Goal: Task Accomplishment & Management: Use online tool/utility

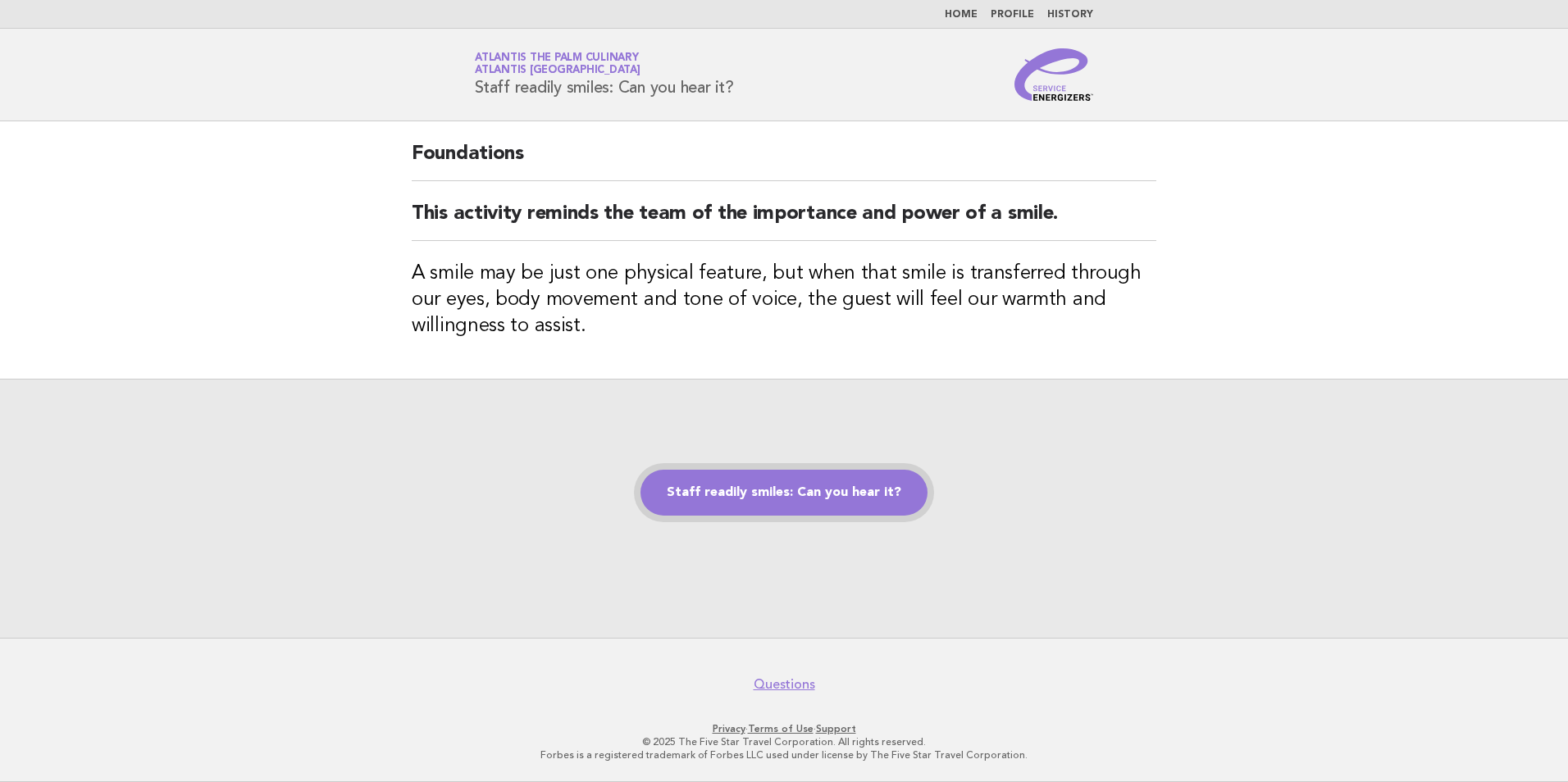
click at [756, 495] on link "Staff readily smiles: Can you hear it?" at bounding box center [784, 492] width 287 height 46
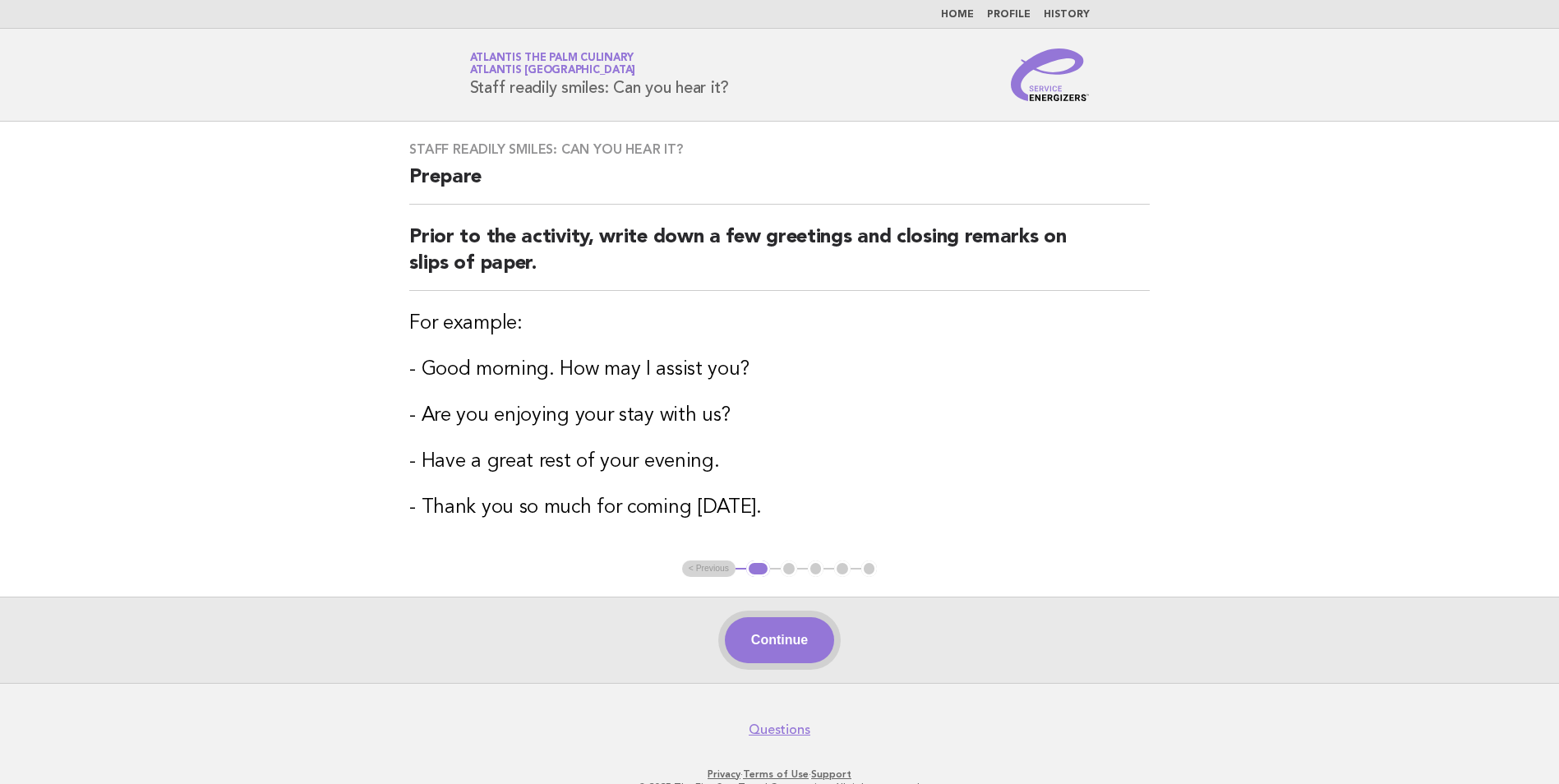
click at [786, 651] on button "Continue" at bounding box center [780, 640] width 110 height 46
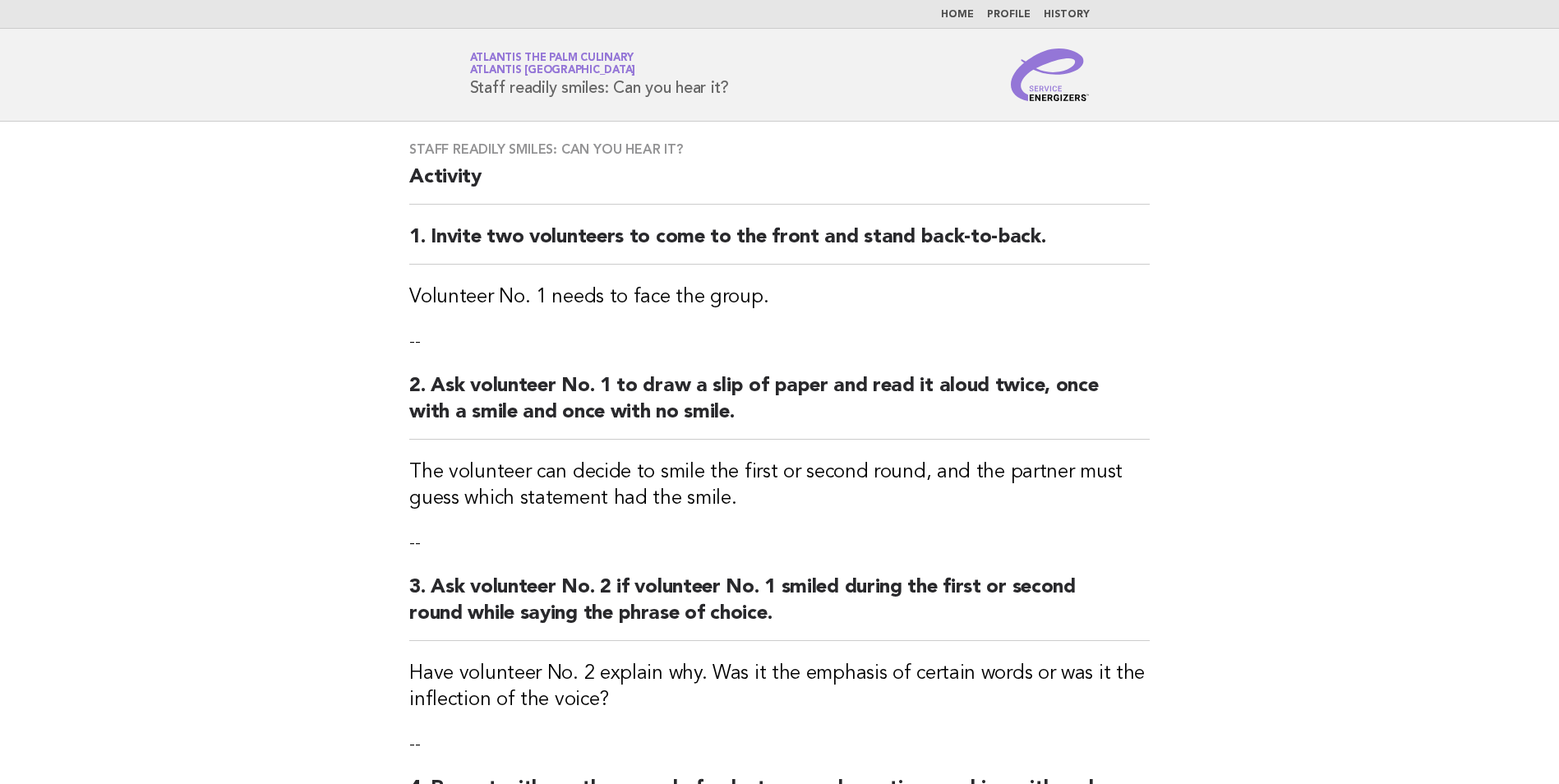
scroll to position [364, 0]
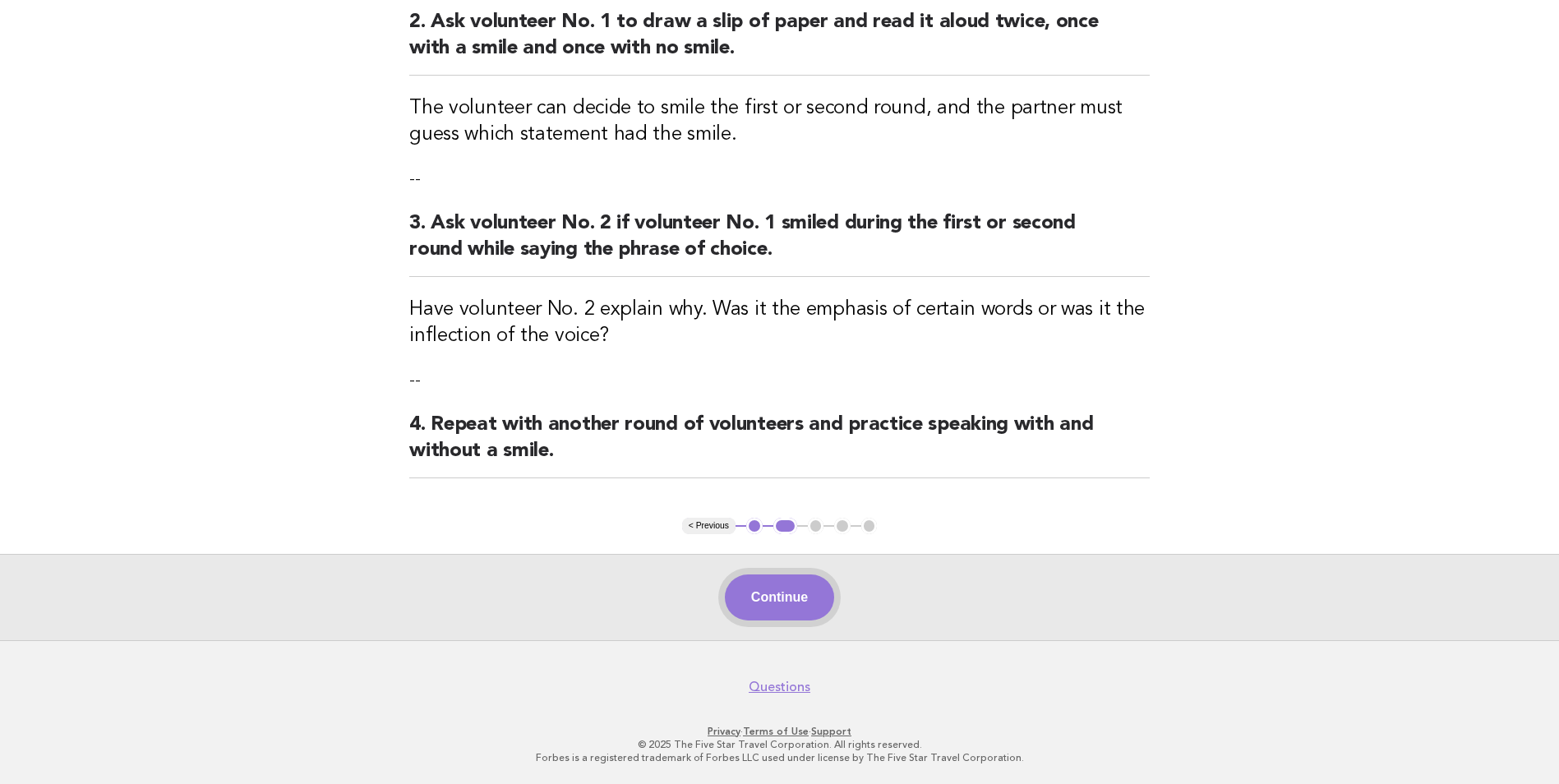
click at [779, 586] on button "Continue" at bounding box center [780, 597] width 110 height 46
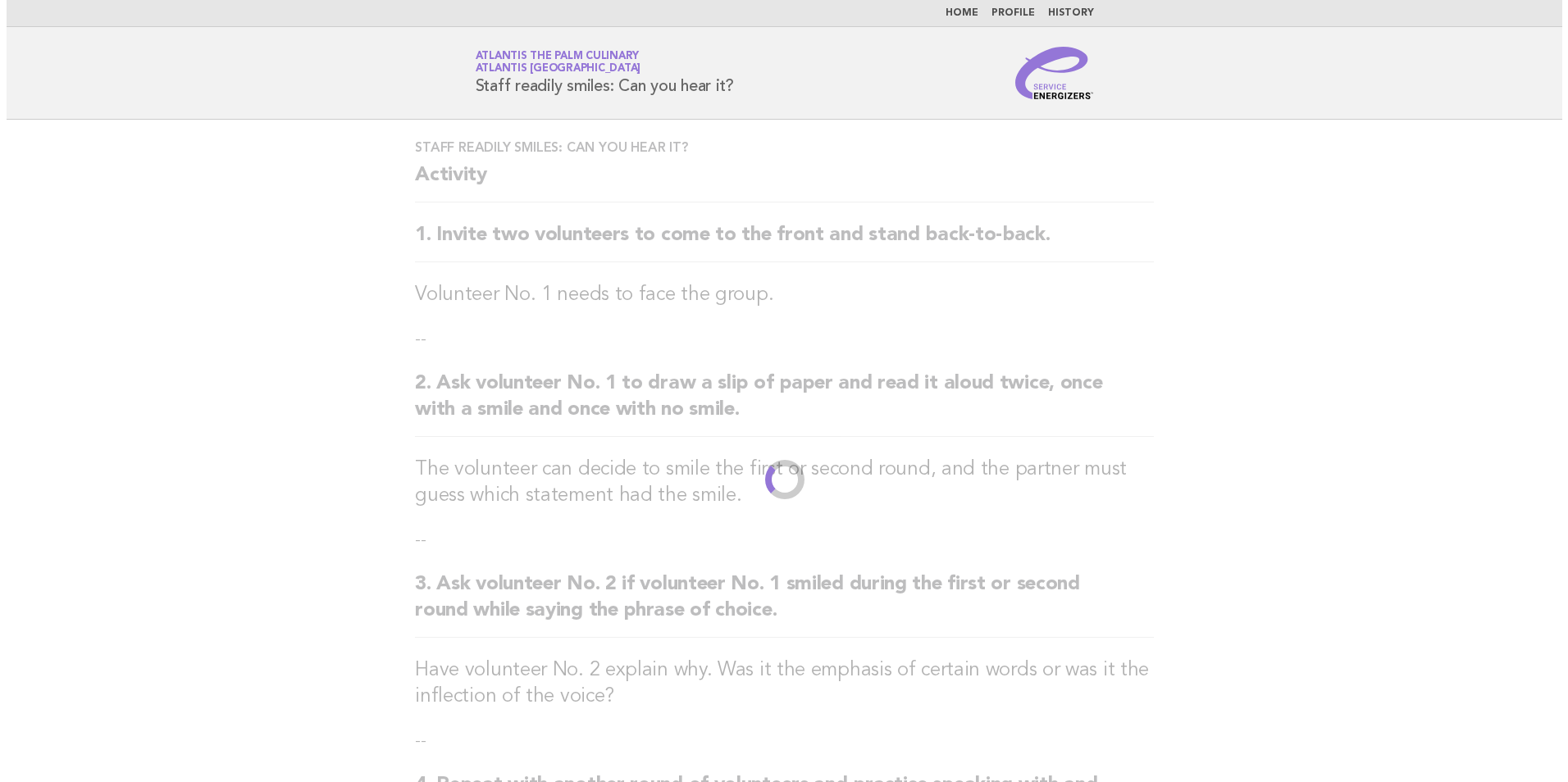
scroll to position [0, 0]
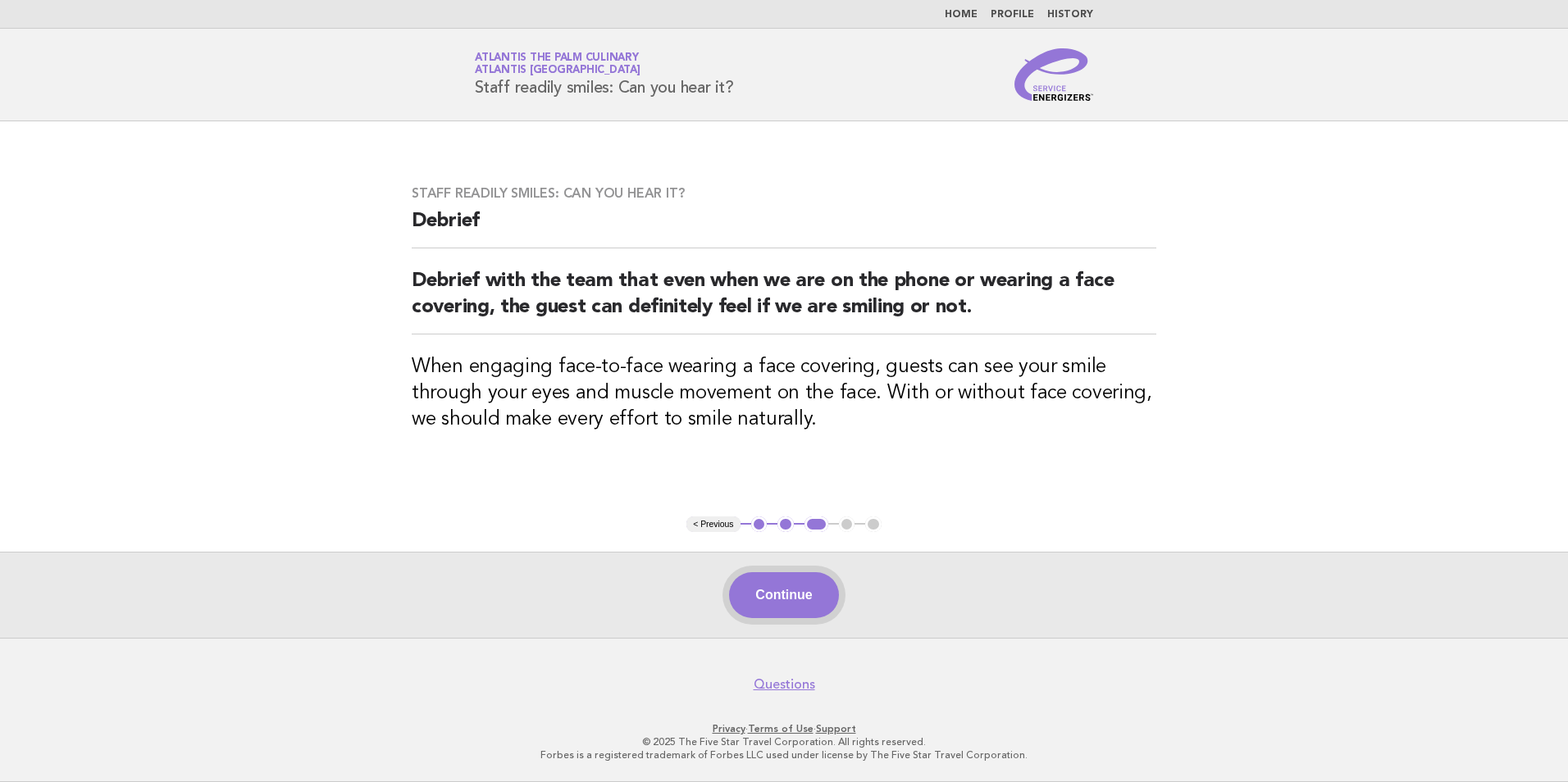
click at [793, 613] on button "Continue" at bounding box center [784, 595] width 109 height 46
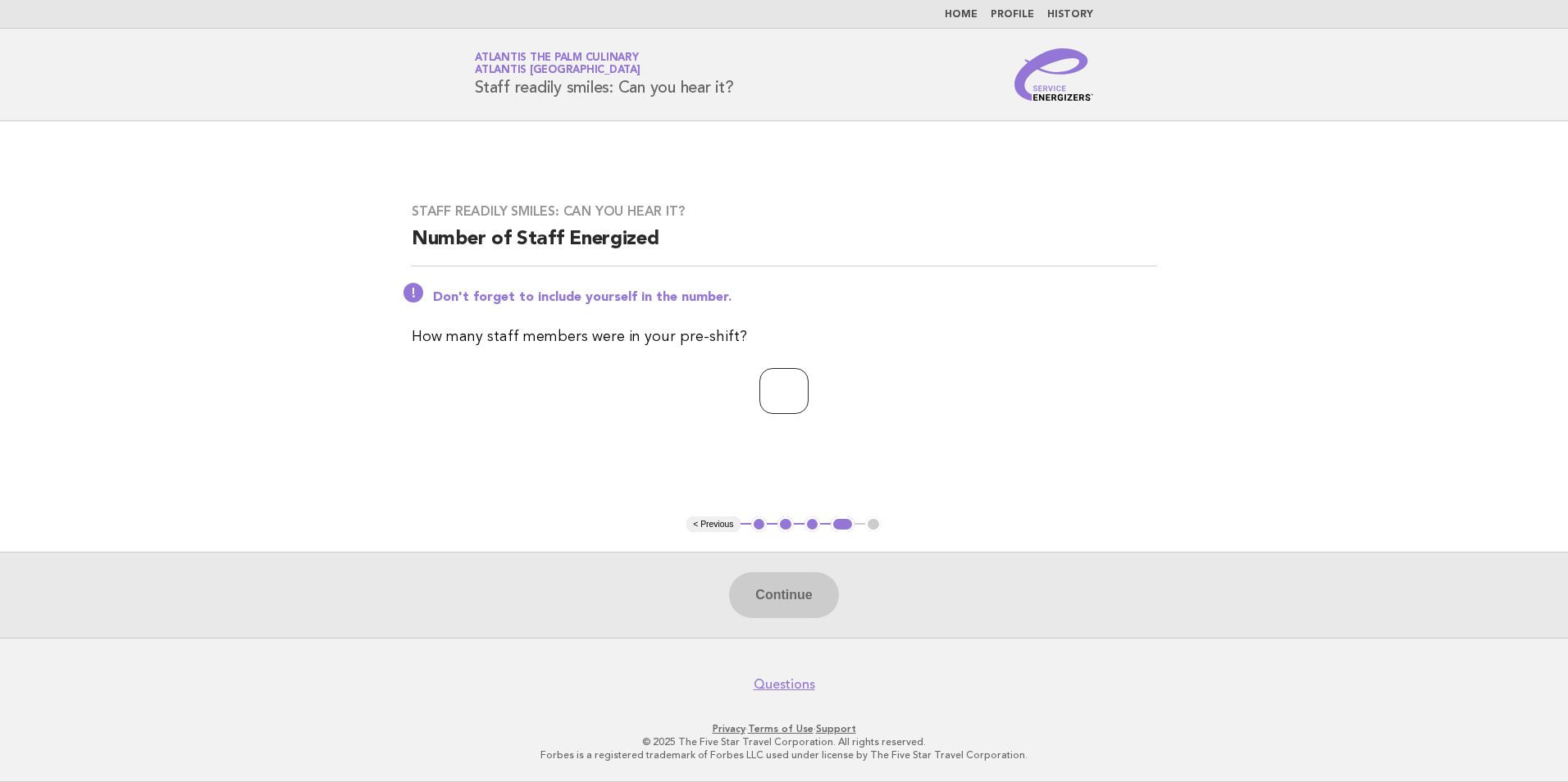
click at [796, 394] on input "number" at bounding box center [783, 391] width 49 height 46
type input "**"
click at [782, 590] on button "Continue" at bounding box center [784, 595] width 109 height 46
